Goal: Information Seeking & Learning: Find specific fact

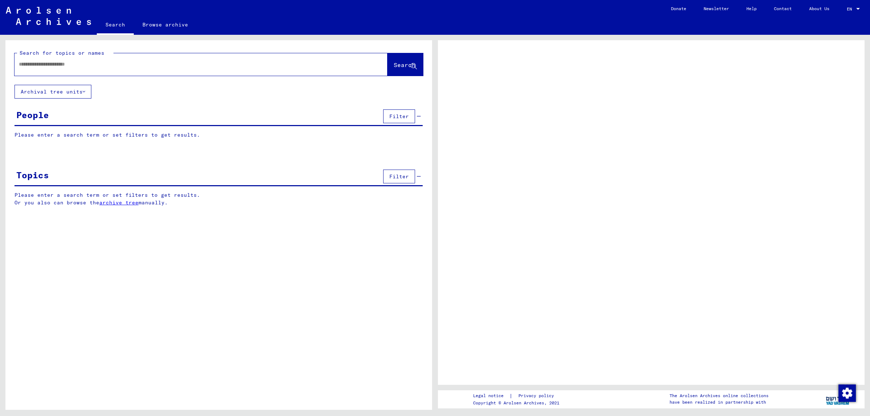
click at [183, 64] on input "text" at bounding box center [194, 65] width 351 height 8
type input "*******"
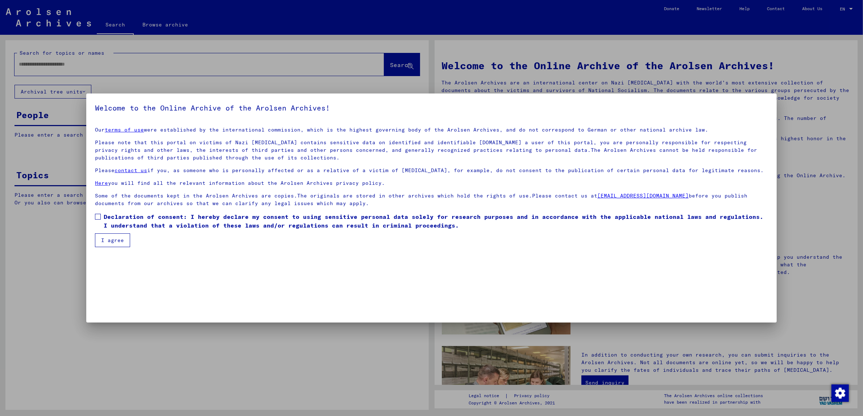
click at [95, 217] on span at bounding box center [98, 217] width 6 height 6
click at [107, 235] on button "I agree" at bounding box center [112, 240] width 35 height 14
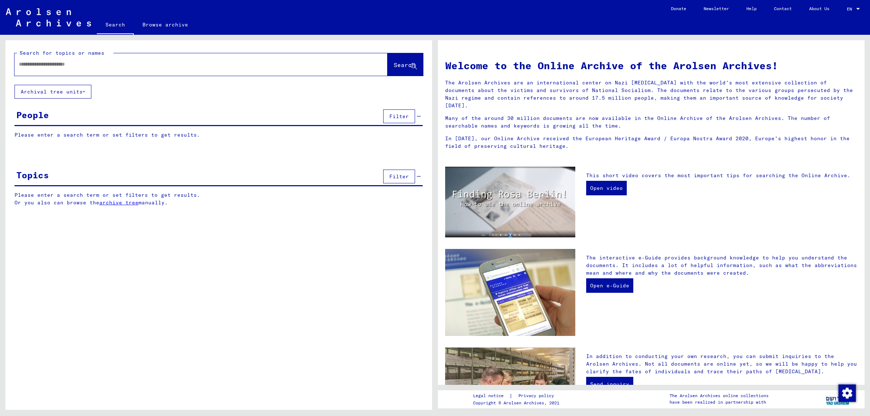
click at [71, 66] on input "text" at bounding box center [192, 65] width 347 height 8
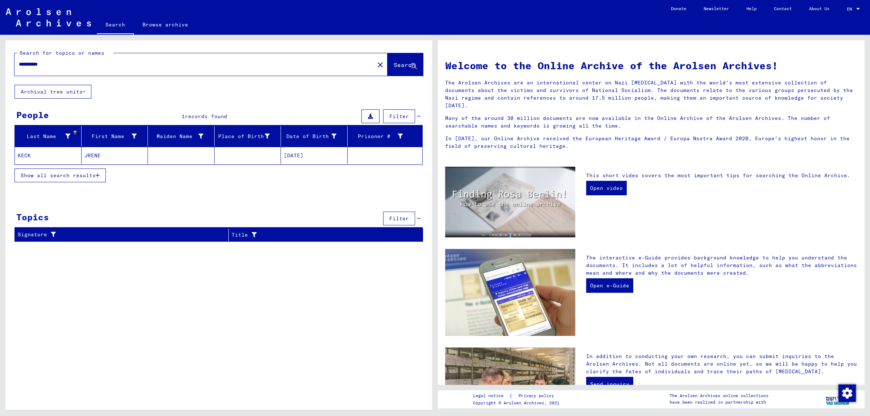
drag, startPoint x: 99, startPoint y: 153, endPoint x: 122, endPoint y: 185, distance: 39.4
click at [138, 192] on yv-its-search-home "**********" at bounding box center [218, 143] width 427 height 207
click at [99, 178] on icon "button" at bounding box center [98, 175] width 4 height 5
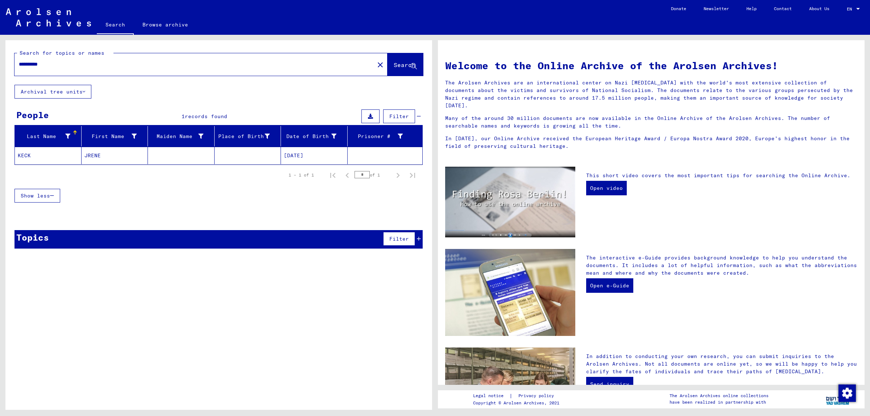
click at [25, 156] on mat-cell "KECK" at bounding box center [48, 155] width 67 height 17
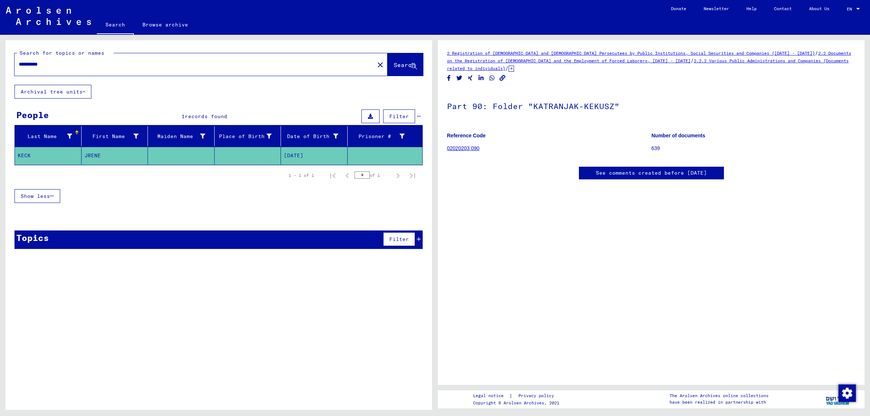
click at [419, 241] on icon at bounding box center [419, 239] width 4 height 5
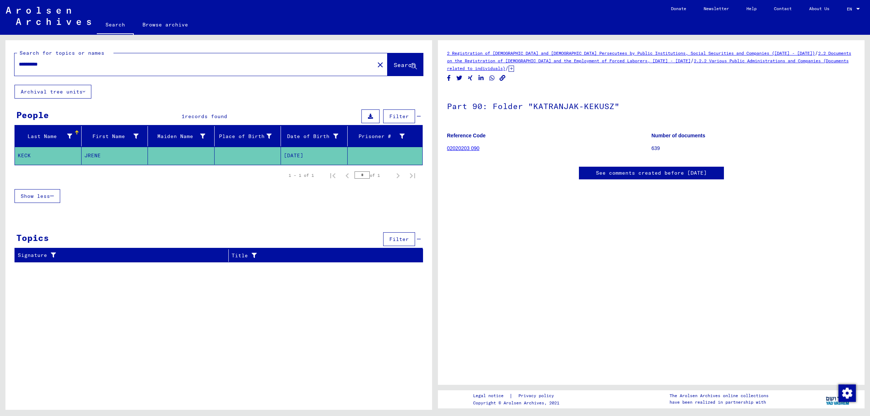
click at [514, 69] on icon at bounding box center [511, 69] width 5 height 6
drag, startPoint x: 37, startPoint y: 63, endPoint x: 0, endPoint y: 63, distance: 37.0
click at [0, 63] on div "**********" at bounding box center [217, 222] width 435 height 375
type input "****"
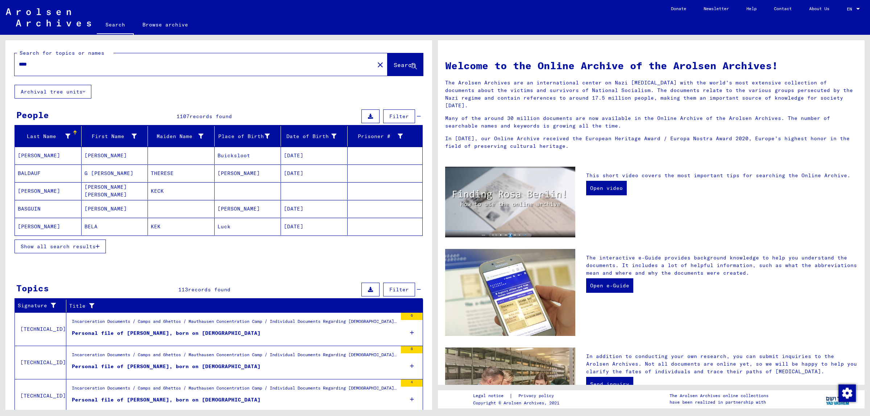
click at [32, 153] on mat-cell "[PERSON_NAME]" at bounding box center [48, 155] width 67 height 17
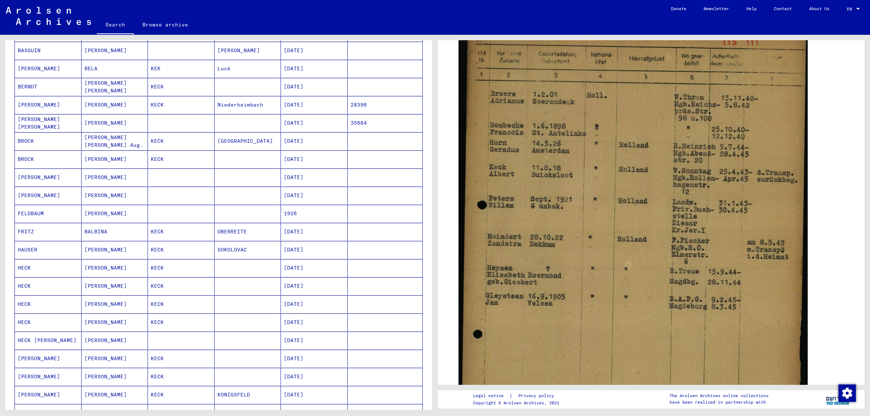
scroll to position [181, 0]
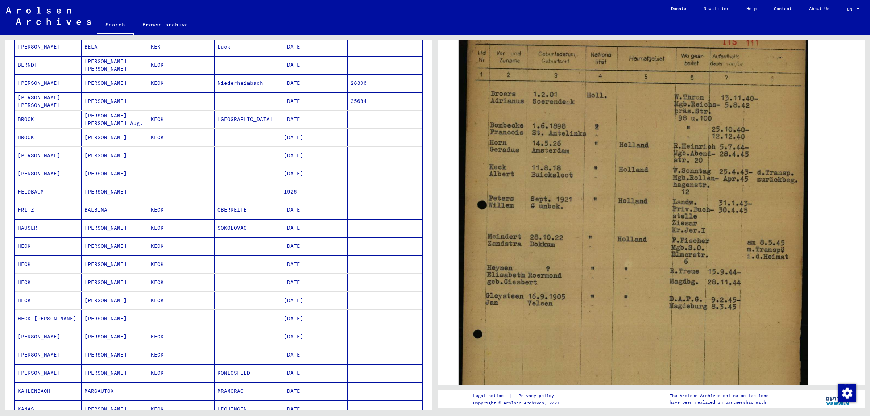
click at [44, 161] on mat-cell "[PERSON_NAME]" at bounding box center [48, 156] width 67 height 18
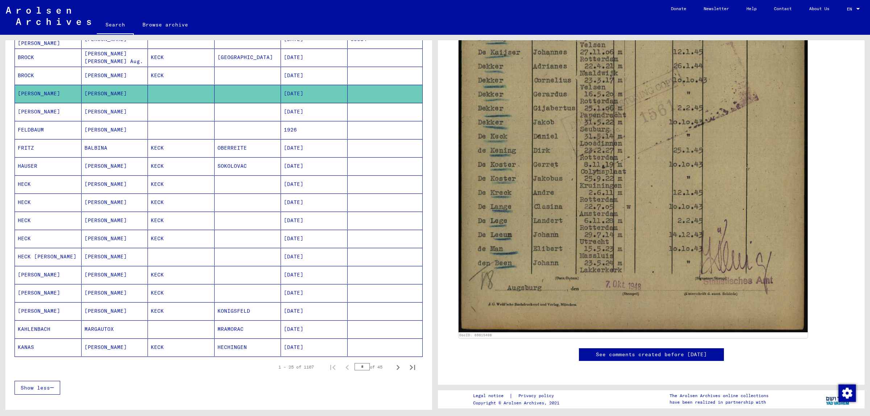
scroll to position [408, 0]
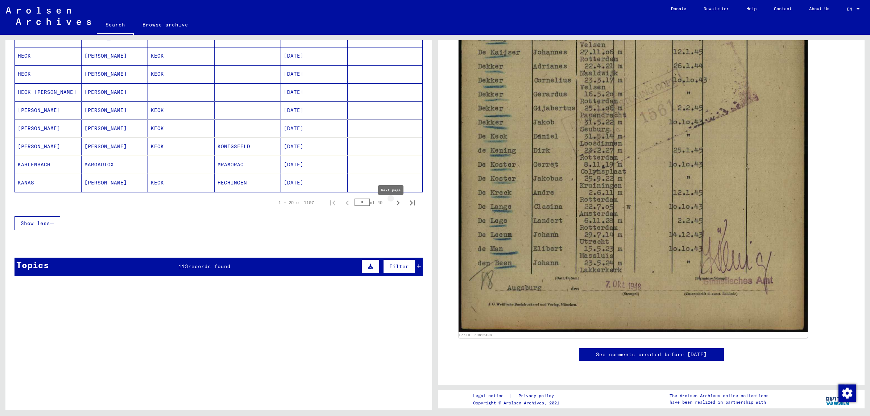
click at [393, 207] on icon "Next page" at bounding box center [398, 203] width 10 height 10
type input "*"
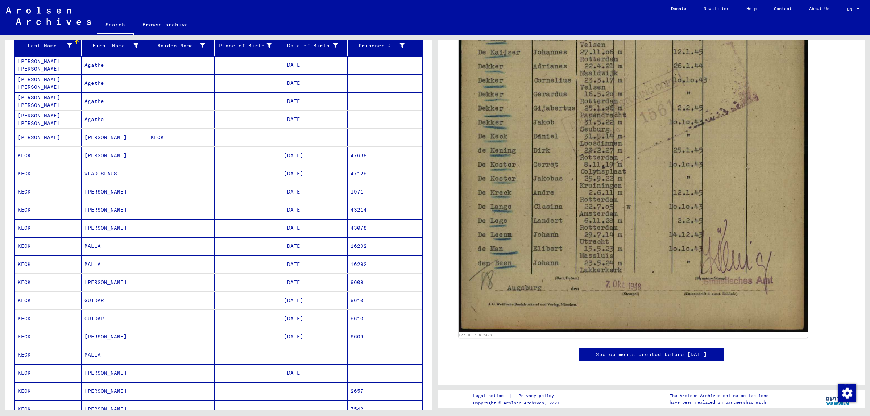
scroll to position [45, 0]
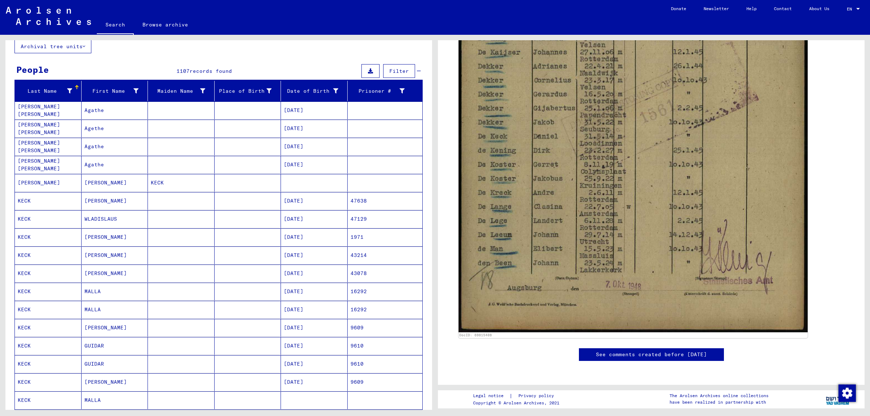
click at [32, 203] on mat-cell "KECK" at bounding box center [48, 201] width 67 height 18
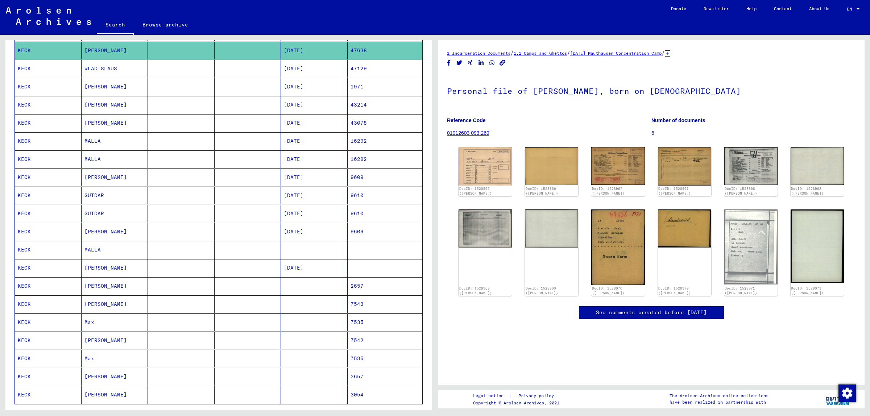
scroll to position [181, 0]
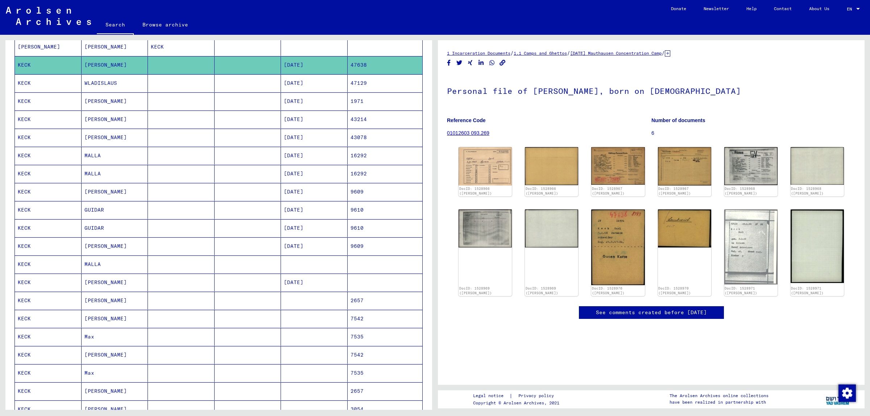
click at [371, 245] on mat-cell "9609" at bounding box center [385, 246] width 75 height 18
